Goal: Obtain resource: Obtain resource

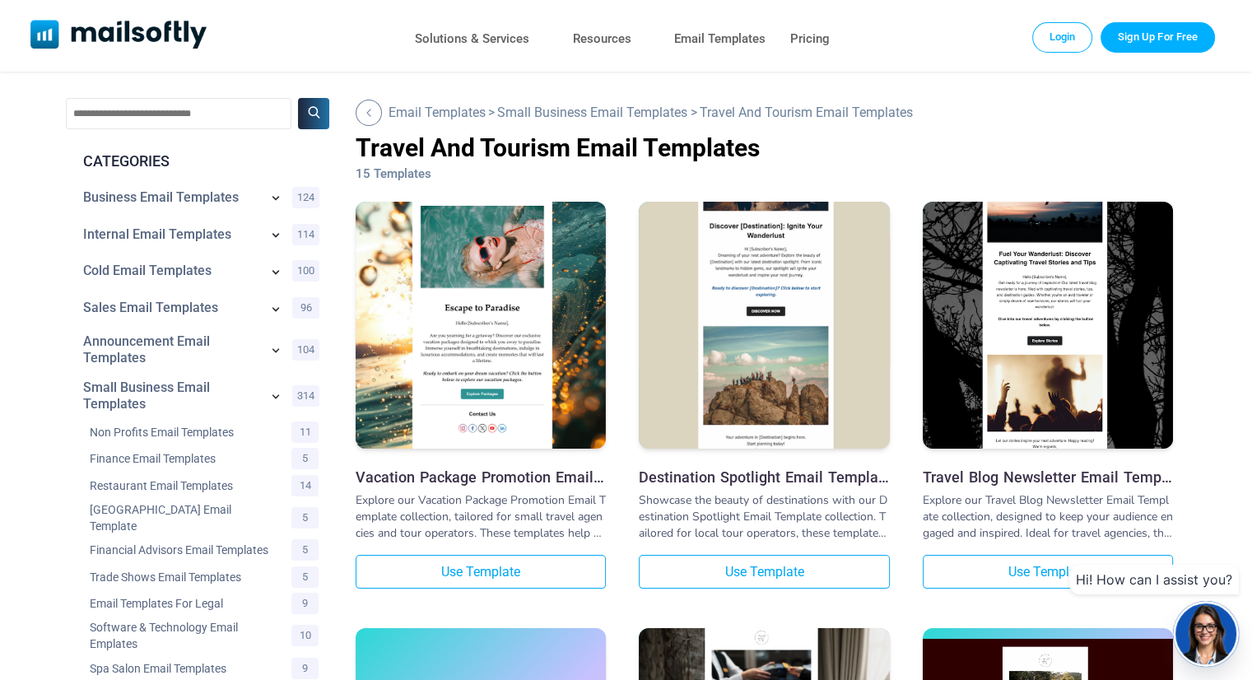
click at [303, 199] on div "Business Email Templates 124" at bounding box center [197, 197] width 255 height 37
click at [273, 198] on icon at bounding box center [276, 198] width 8 height 5
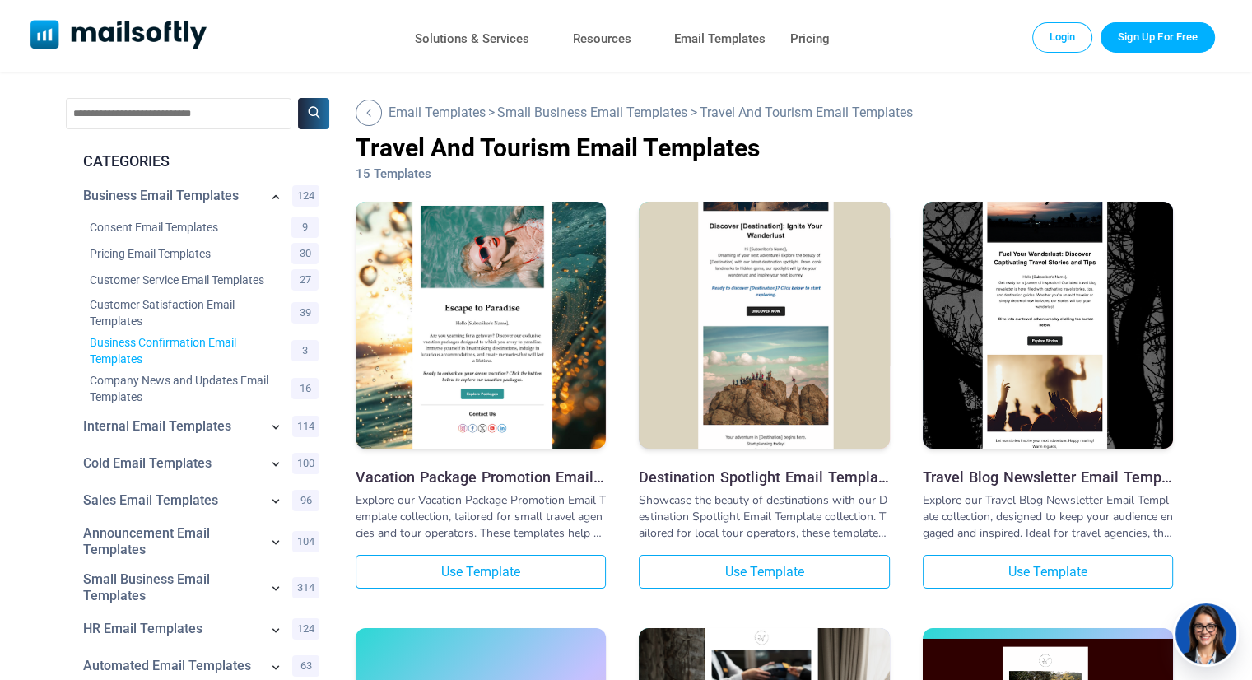
click at [216, 344] on link "Business Confirmation Email Templates" at bounding box center [180, 350] width 181 height 33
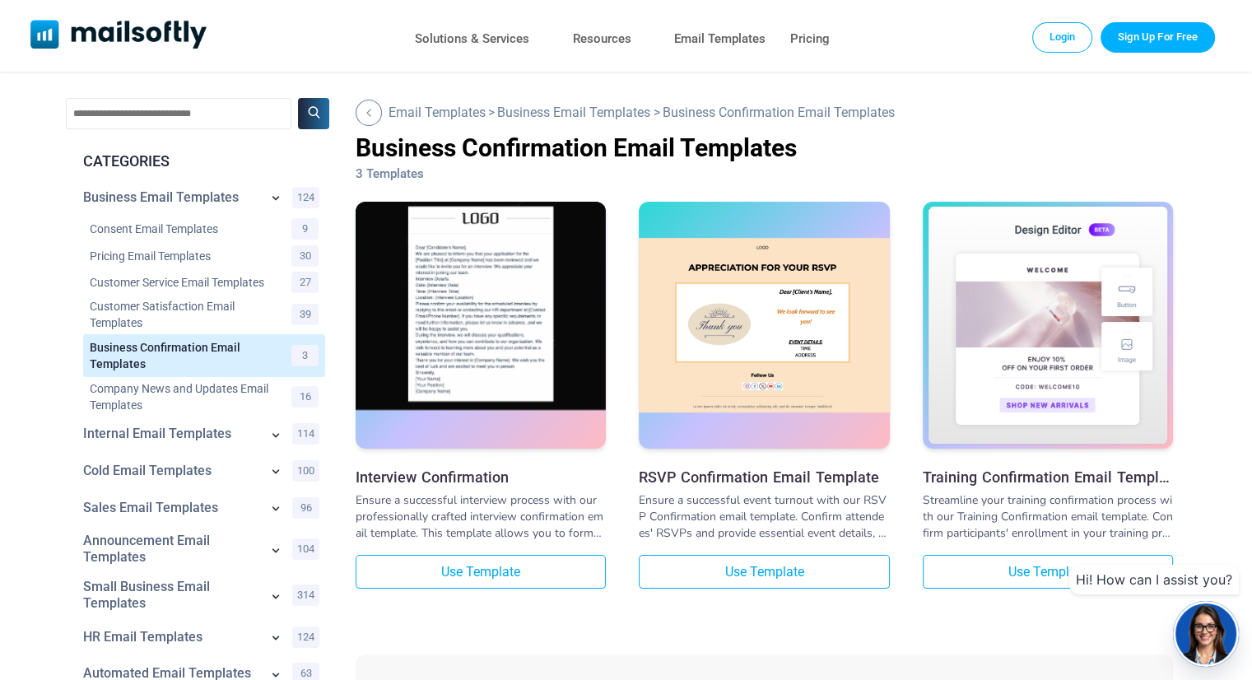
click at [408, 348] on img at bounding box center [481, 304] width 250 height 212
